Goal: Task Accomplishment & Management: Manage account settings

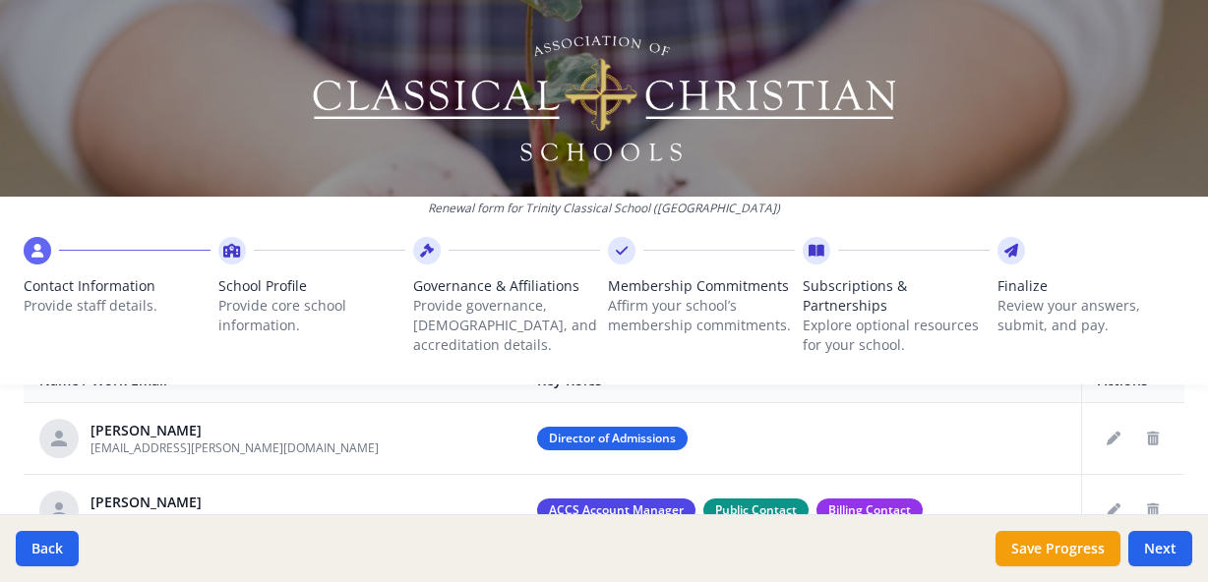
scroll to position [803, 0]
click at [1154, 432] on icon "Delete staff" at bounding box center [1153, 439] width 12 height 14
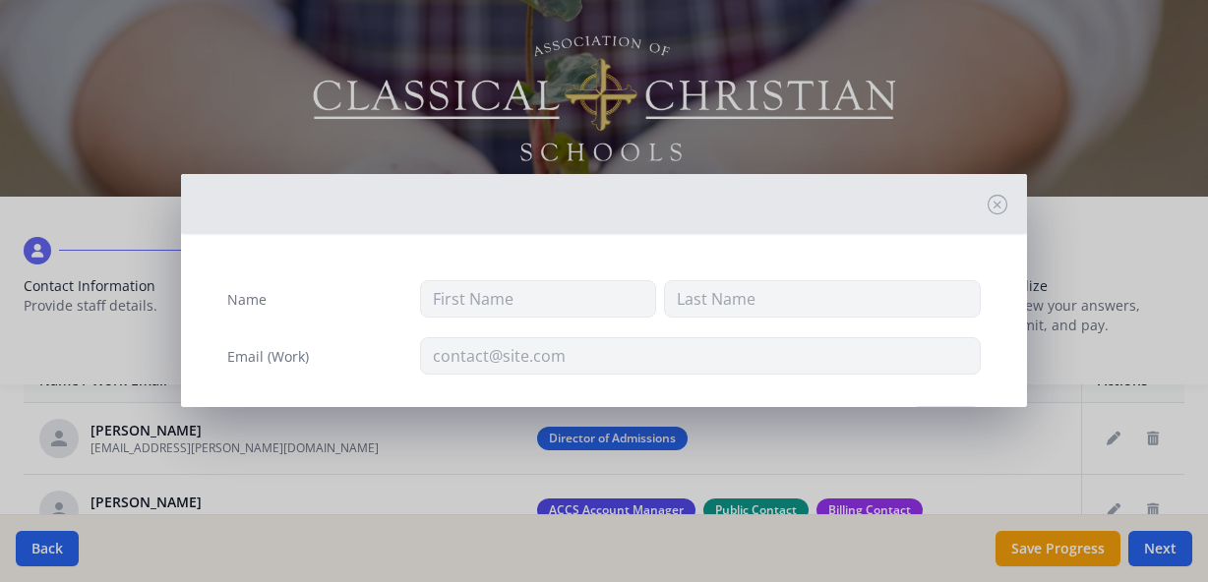
type input "Faith"
type input "[PERSON_NAME]"
type input "[EMAIL_ADDRESS][PERSON_NAME][DOMAIN_NAME]"
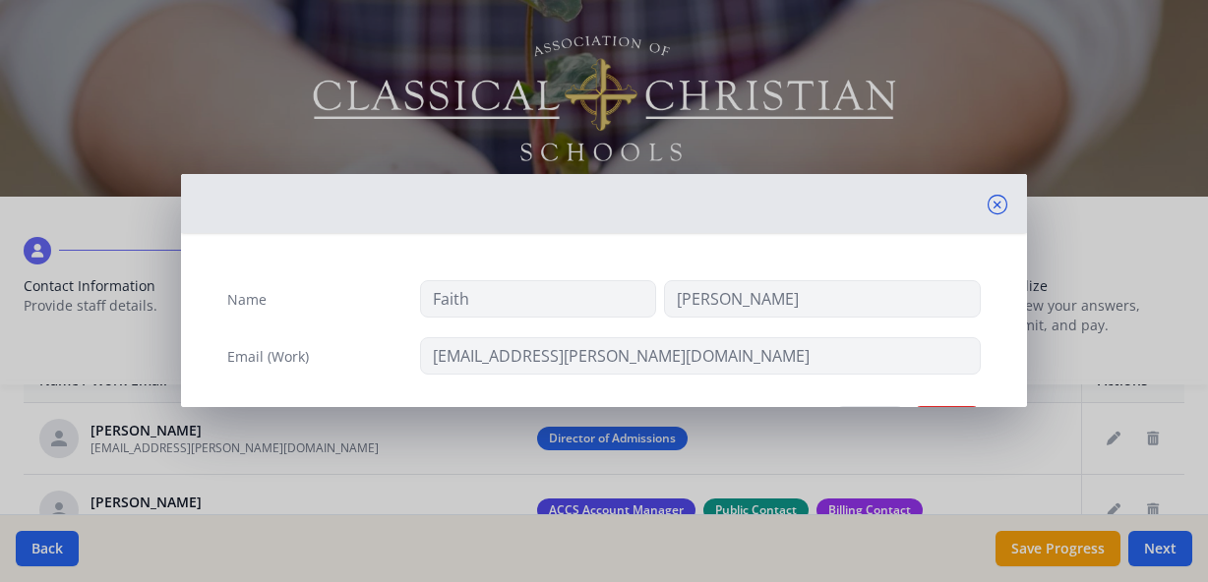
click at [997, 203] on icon at bounding box center [998, 205] width 20 height 20
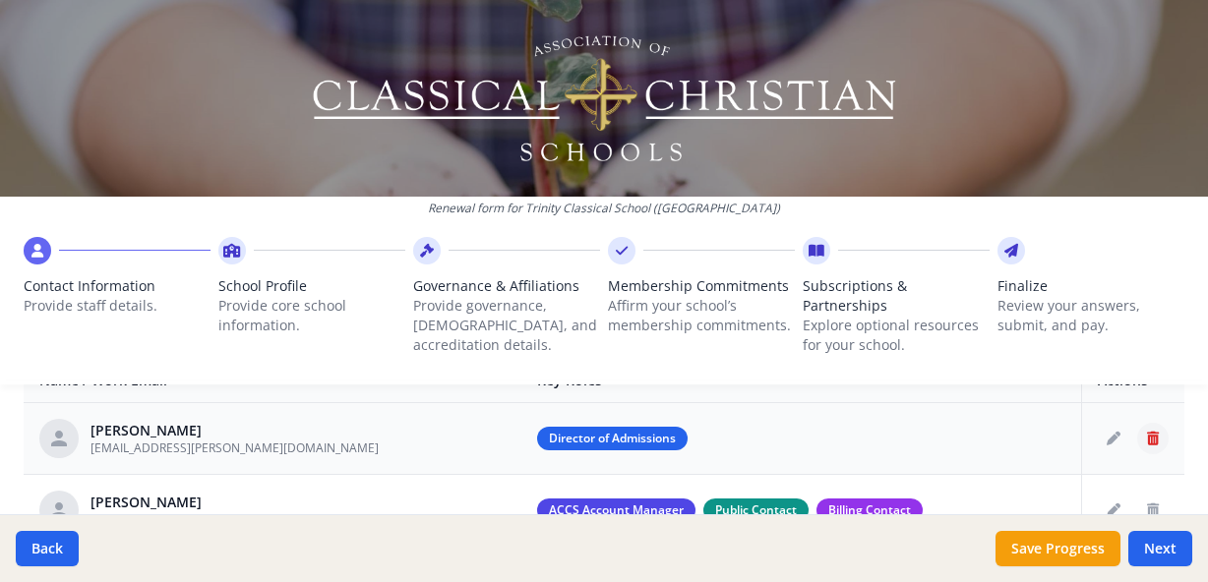
click at [1155, 432] on icon "Delete staff" at bounding box center [1153, 439] width 12 height 14
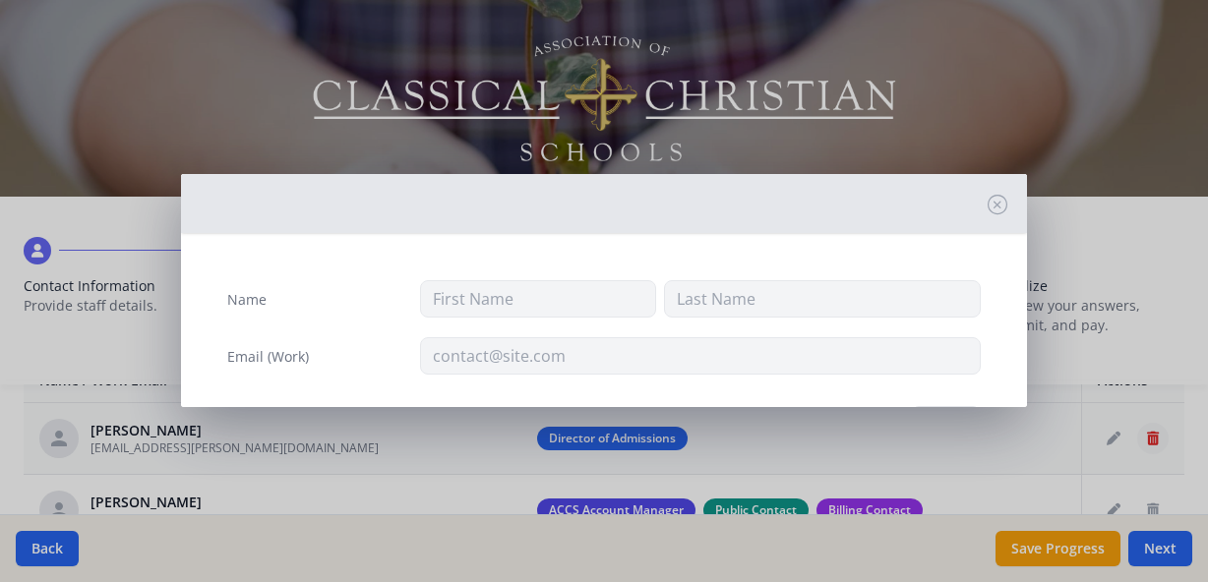
type input "Faith"
type input "[PERSON_NAME]"
type input "[EMAIL_ADDRESS][PERSON_NAME][DOMAIN_NAME]"
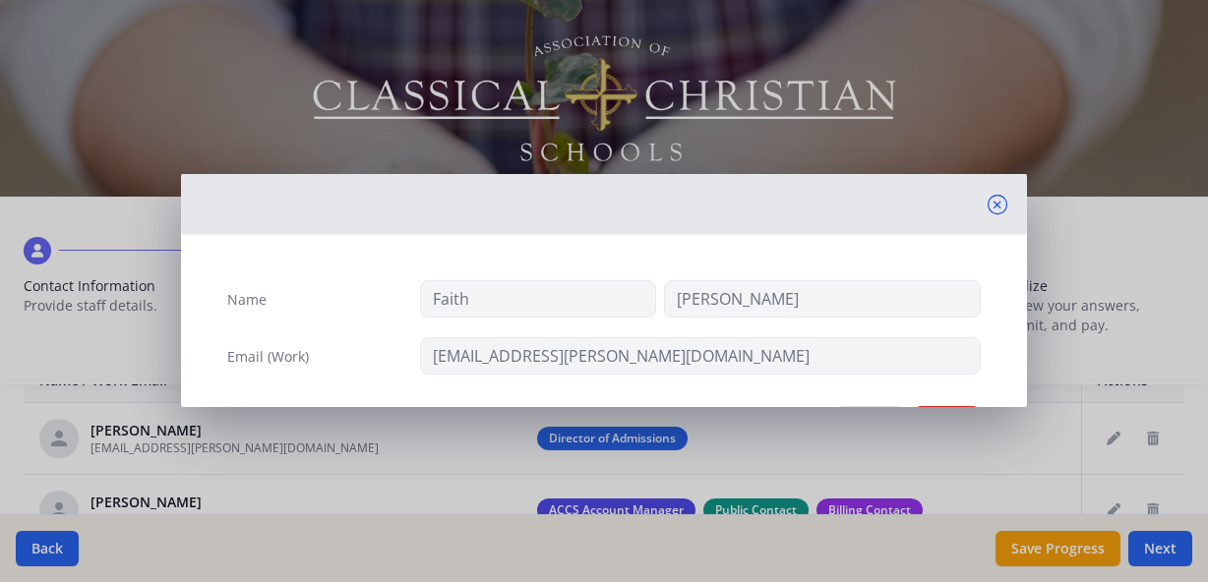
click at [995, 210] on icon at bounding box center [998, 205] width 20 height 20
